Goal: Task Accomplishment & Management: Use online tool/utility

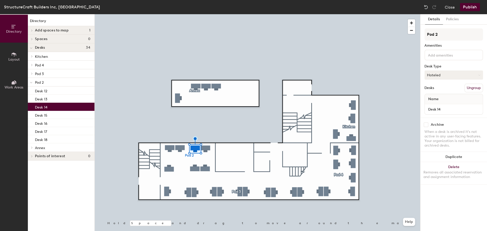
click at [444, 74] on button "Hoteled" at bounding box center [453, 74] width 58 height 9
click at [436, 91] on div "Assigned" at bounding box center [449, 91] width 51 height 8
click at [468, 8] on button "Publish" at bounding box center [470, 7] width 20 height 8
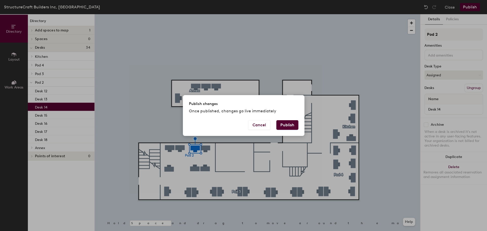
click at [289, 128] on button "Publish" at bounding box center [287, 125] width 22 height 10
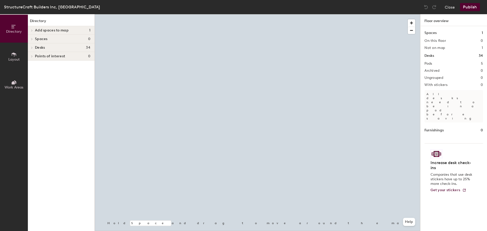
click at [396, 14] on div at bounding box center [257, 14] width 325 height 0
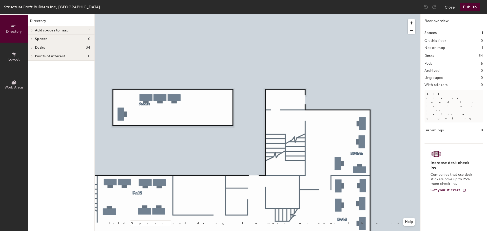
click at [15, 28] on icon at bounding box center [14, 27] width 6 height 6
